Goal: Find specific page/section: Find specific page/section

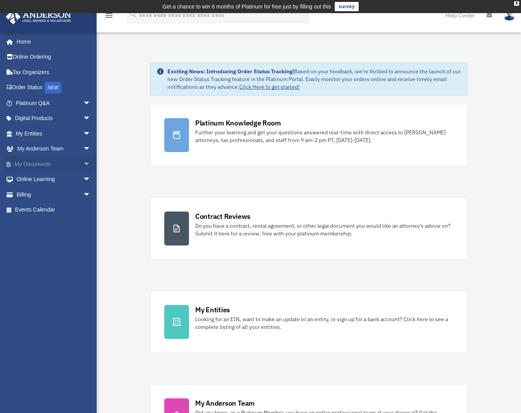
click at [65, 167] on link "My Documents arrow_drop_down" at bounding box center [53, 164] width 97 height 15
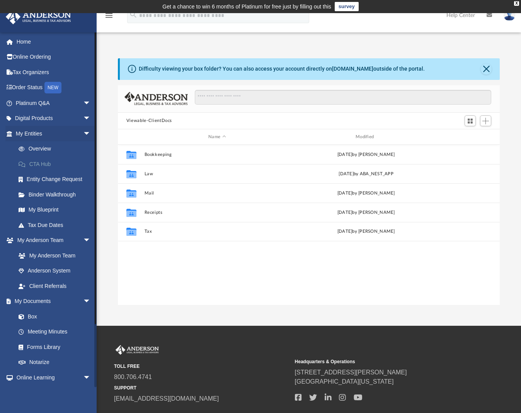
scroll to position [170, 376]
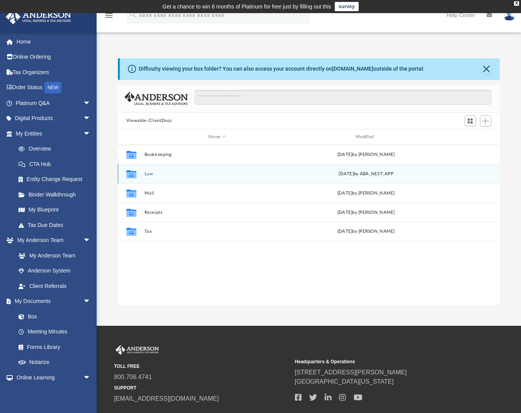
click at [167, 174] on button "Law" at bounding box center [217, 174] width 146 height 5
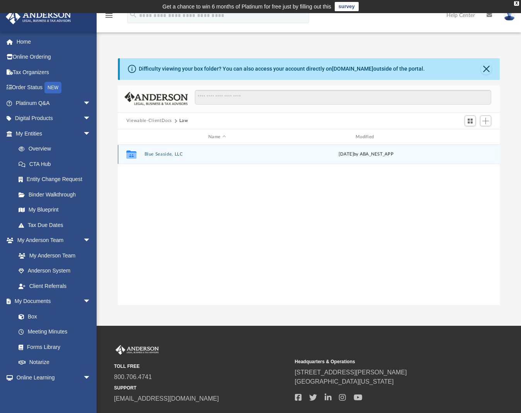
click at [171, 157] on div "Collaborated Folder Blue Seaside, LLC Mon Sep 22 2025 by ABA_NEST_APP" at bounding box center [309, 154] width 382 height 19
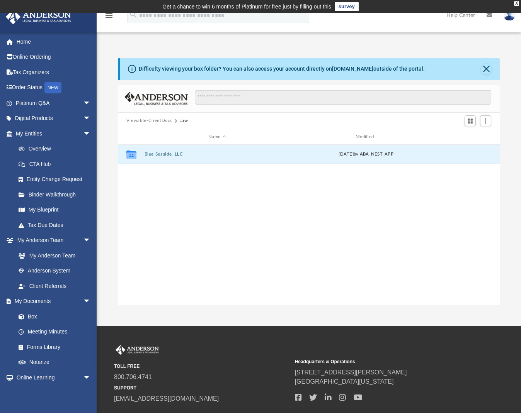
click at [151, 156] on button "Blue Seaside, LLC" at bounding box center [217, 154] width 146 height 5
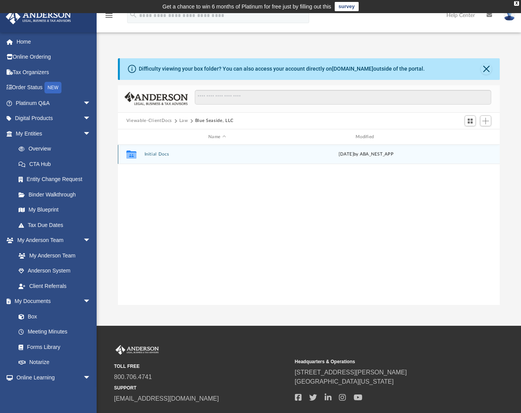
click at [129, 155] on icon "grid" at bounding box center [131, 156] width 10 height 6
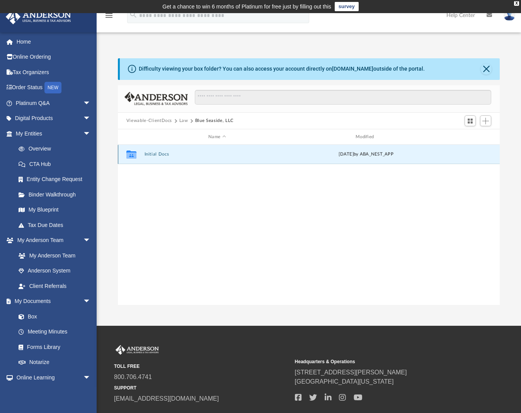
click at [129, 155] on icon "grid" at bounding box center [131, 156] width 10 height 6
click at [153, 156] on button "Initial Docs" at bounding box center [217, 154] width 146 height 5
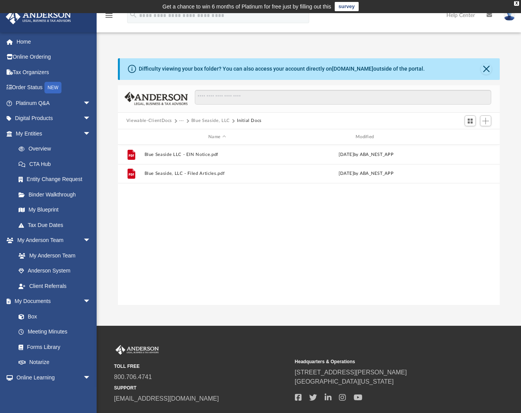
click at [164, 121] on button "Viewable-ClientDocs" at bounding box center [149, 120] width 46 height 7
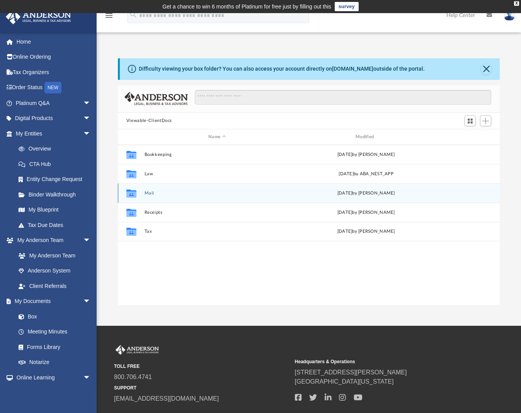
click at [151, 197] on div "Collaborated Folder Mail Mon Sep 22 2025 by Charles Rogler" at bounding box center [309, 193] width 382 height 19
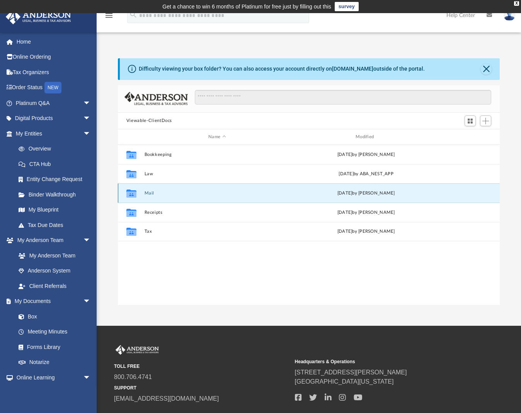
click at [150, 196] on button "Mail" at bounding box center [217, 193] width 146 height 5
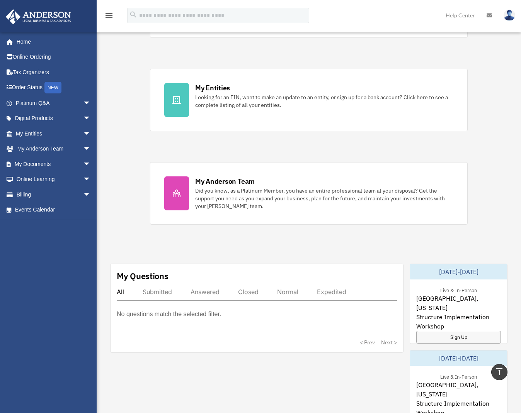
scroll to position [190, 0]
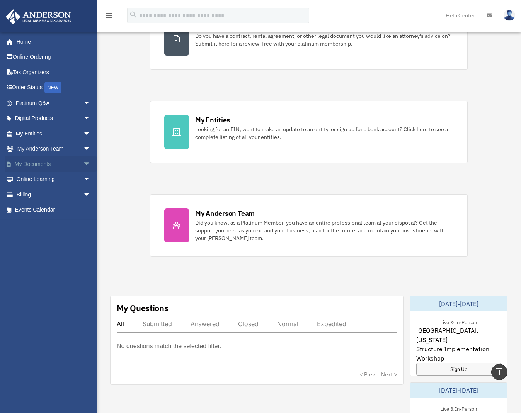
click at [83, 165] on span "arrow_drop_down" at bounding box center [90, 165] width 15 height 16
